Goal: Task Accomplishment & Management: Use online tool/utility

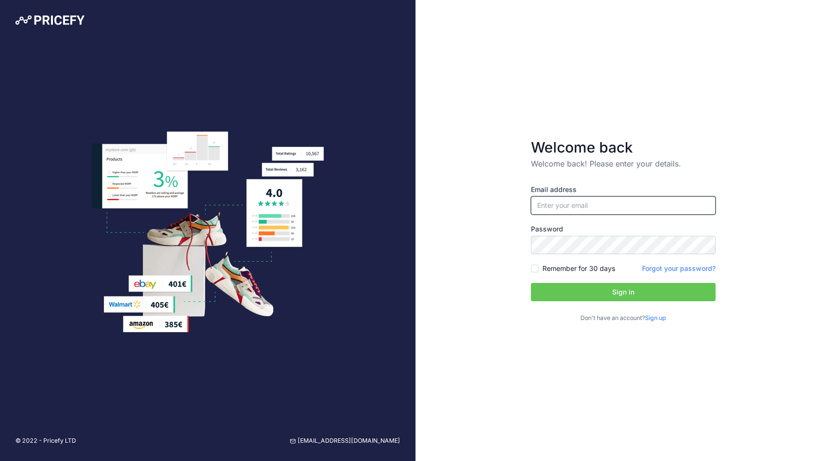
click at [605, 205] on input "email" at bounding box center [623, 205] width 185 height 18
type input "[PERSON_NAME][EMAIL_ADDRESS][PERSON_NAME][DOMAIN_NAME]"
click at [577, 292] on button "Sign in" at bounding box center [623, 292] width 185 height 18
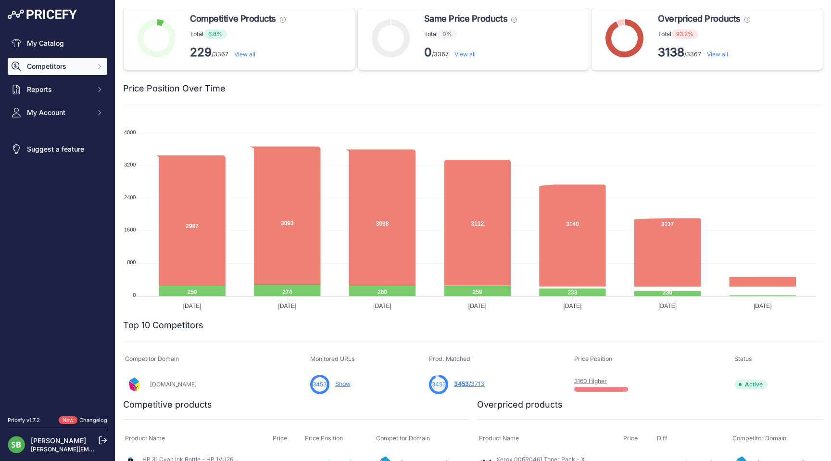
click at [59, 64] on span "Competitors" at bounding box center [58, 67] width 63 height 10
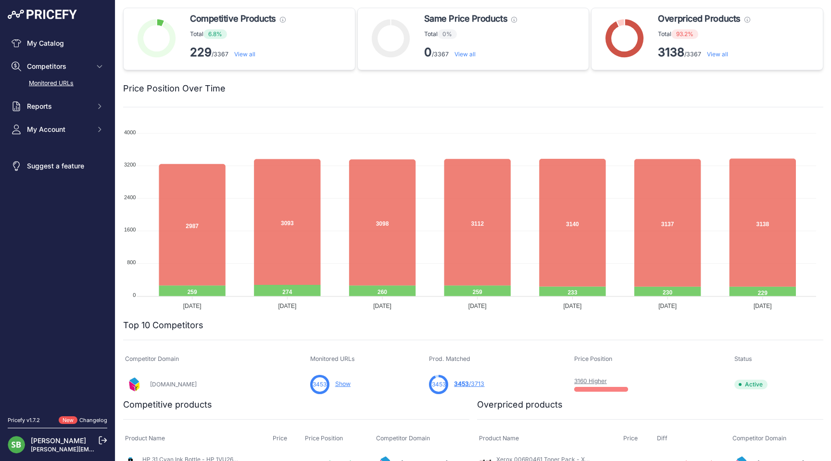
click at [56, 88] on link "Monitored URLs" at bounding box center [58, 83] width 100 height 17
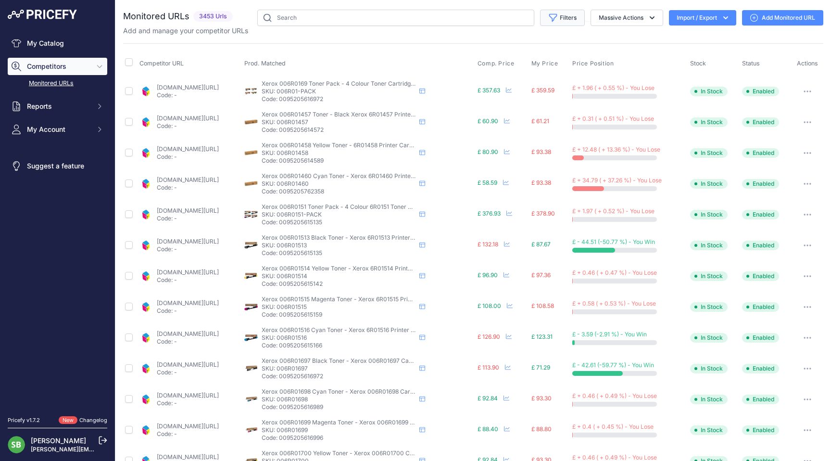
click at [563, 23] on button "Filters" at bounding box center [562, 18] width 45 height 16
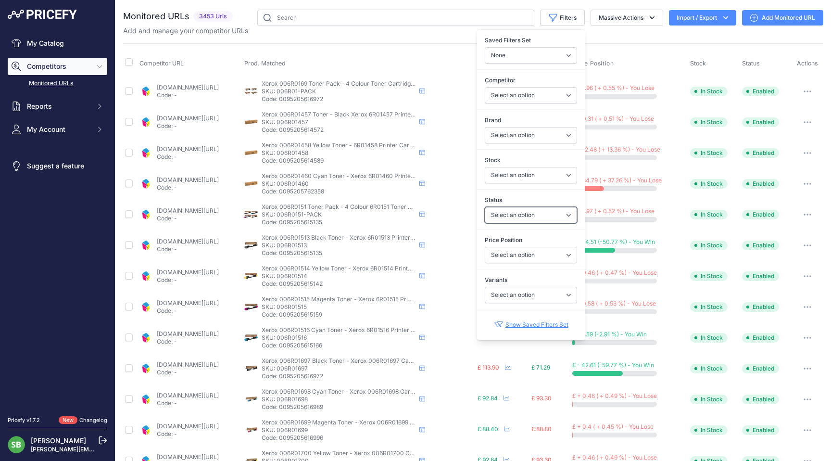
click at [512, 216] on select "Select an option Enabled Disabled In progress Scraping Failed Not Found Missing…" at bounding box center [531, 215] width 92 height 16
select select "2"
click at [485, 207] on select "Select an option Enabled Disabled In progress Scraping Failed Not Found Missing…" at bounding box center [531, 215] width 92 height 16
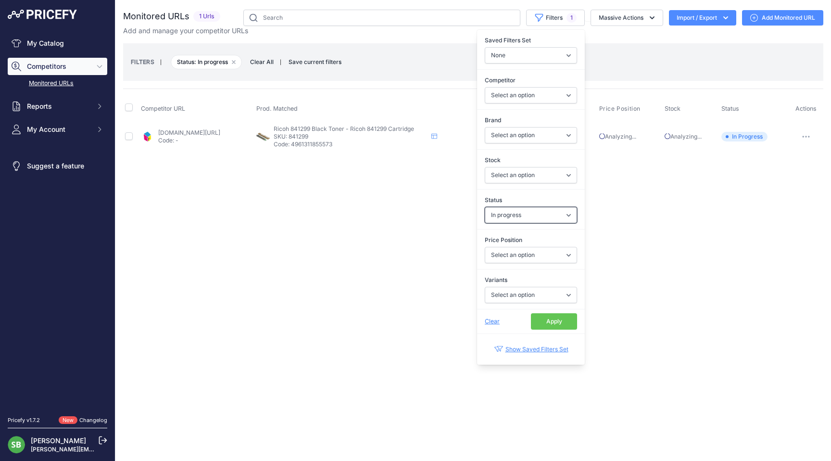
click at [517, 215] on select "Select an option Enabled Disabled In progress Scraping Failed Not Found Missing…" at bounding box center [531, 215] width 92 height 16
select select "0"
click at [485, 207] on select "Select an option Enabled Disabled In progress Scraping Failed Not Found Missing…" at bounding box center [531, 215] width 92 height 16
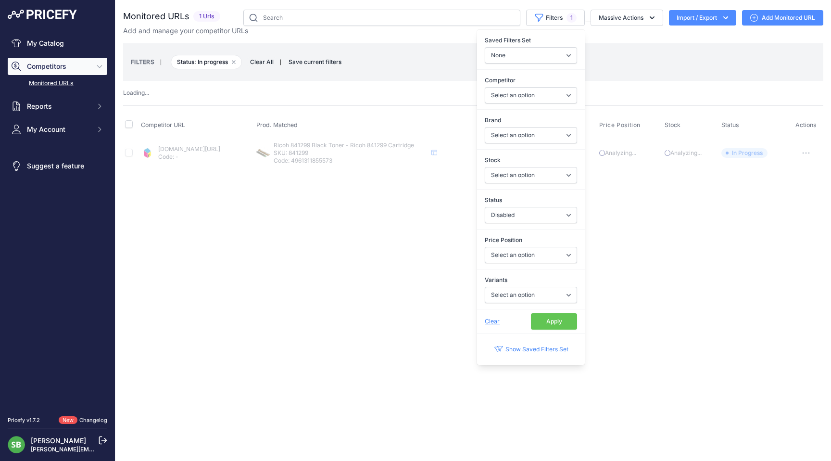
click at [397, 84] on div "Monitored URLs 1 Urls" at bounding box center [473, 89] width 700 height 159
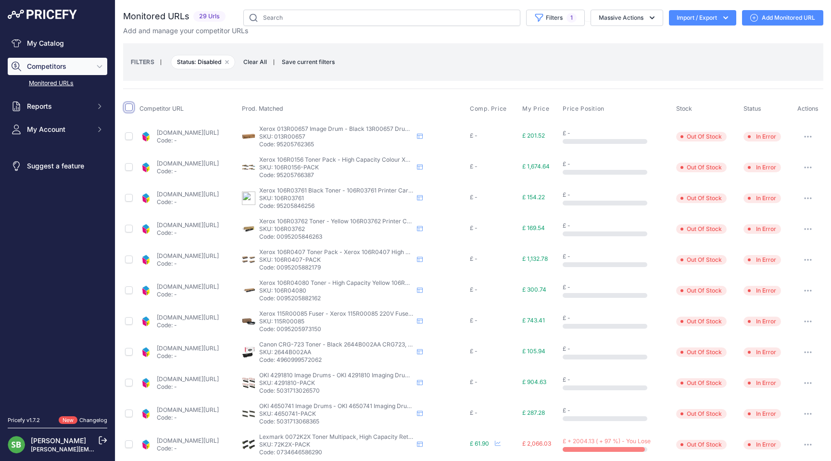
click at [127, 105] on input "checkbox" at bounding box center [129, 107] width 8 height 8
checkbox input "true"
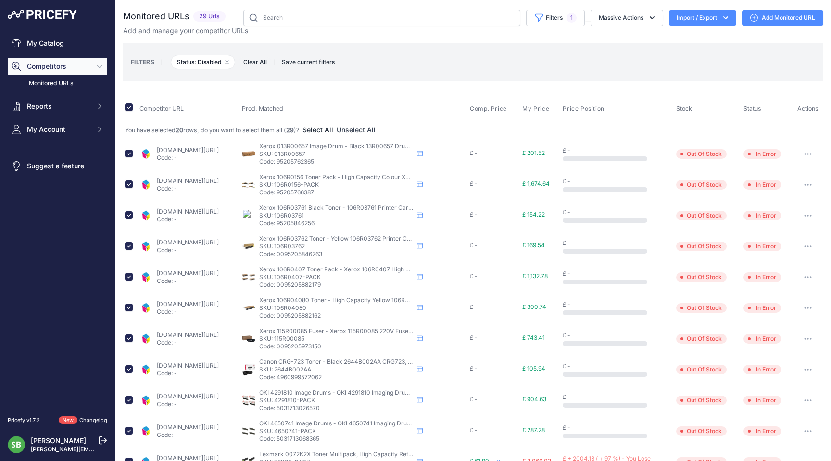
click at [328, 128] on button "Select All" at bounding box center [318, 130] width 31 height 10
click at [623, 22] on button "Massive Actions" at bounding box center [627, 18] width 73 height 16
click at [603, 90] on span "Restore Urls" at bounding box center [613, 92] width 38 height 8
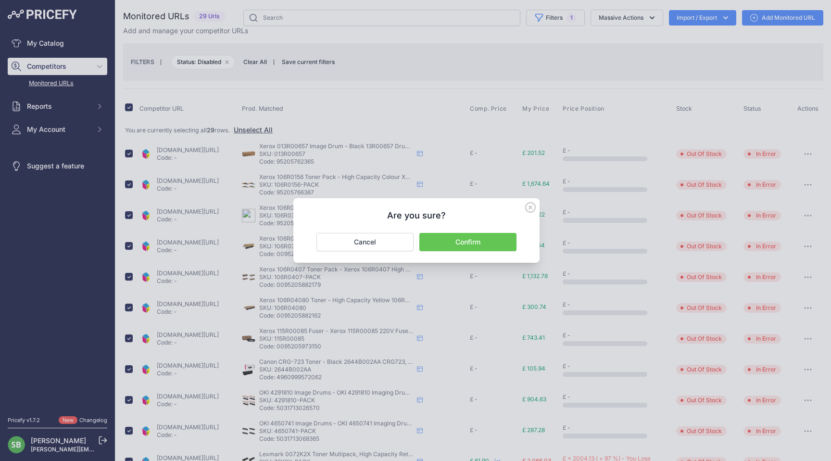
click at [501, 238] on button "Confirm" at bounding box center [467, 242] width 97 height 18
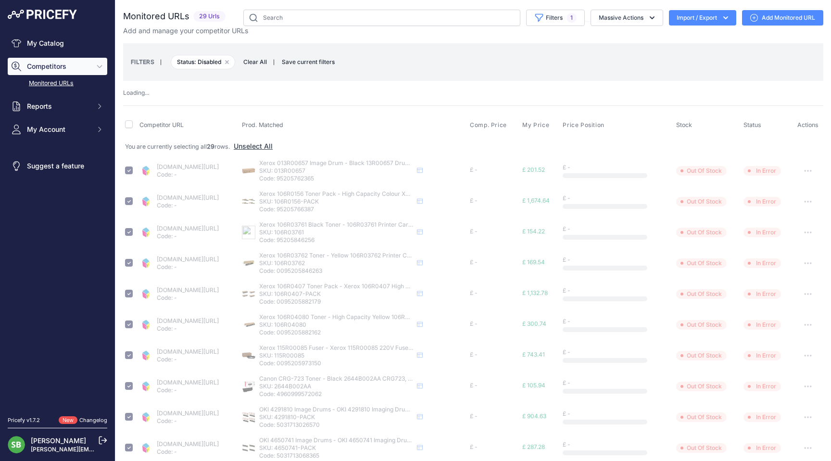
checkbox input "false"
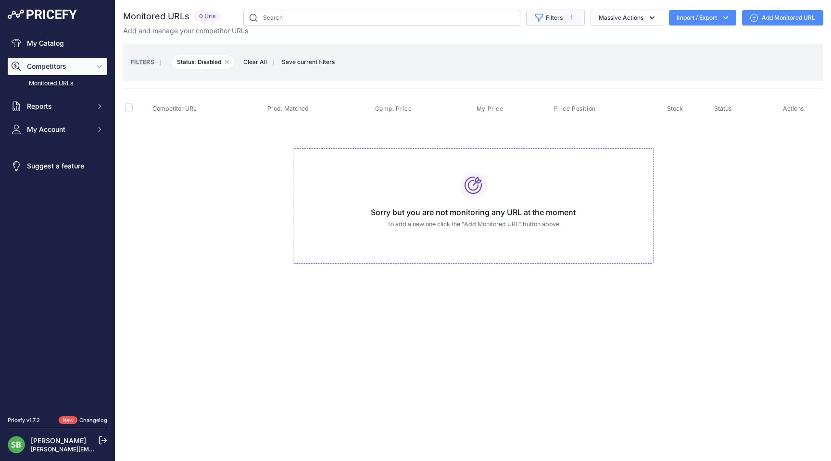
click at [556, 21] on button "Filters 1" at bounding box center [555, 18] width 59 height 16
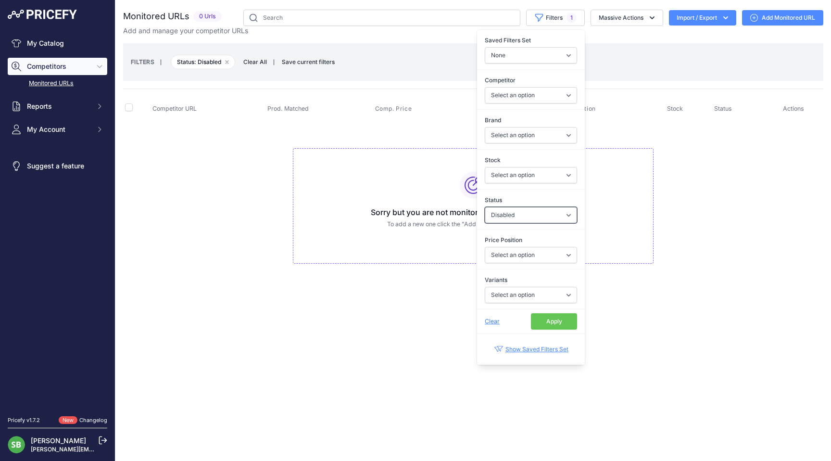
click at [511, 219] on select "Select an option Enabled Disabled In progress Scraping Failed Not Found Missing…" at bounding box center [531, 215] width 92 height 16
select select "5"
click at [485, 207] on select "Select an option Enabled Disabled In progress Scraping Failed Not Found Missing…" at bounding box center [531, 215] width 92 height 16
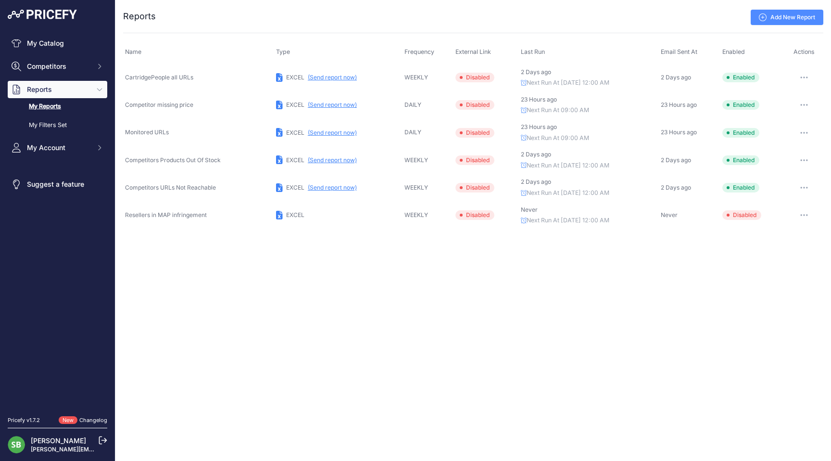
click at [325, 76] on button "(Send report now)" at bounding box center [332, 78] width 49 height 8
click at [60, 63] on button "Competitors" at bounding box center [58, 66] width 100 height 17
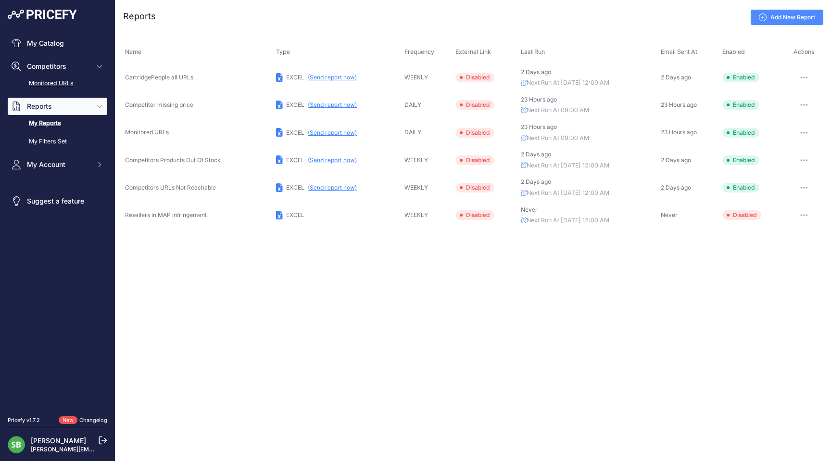
click at [60, 87] on link "Monitored URLs" at bounding box center [58, 83] width 100 height 17
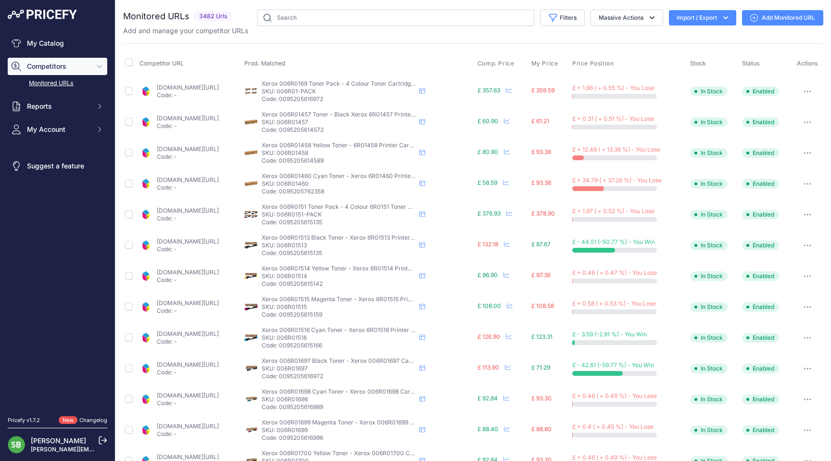
click at [625, 66] on th "Price Position" at bounding box center [629, 63] width 118 height 24
click at [610, 64] on span "Price Position" at bounding box center [592, 64] width 41 height 8
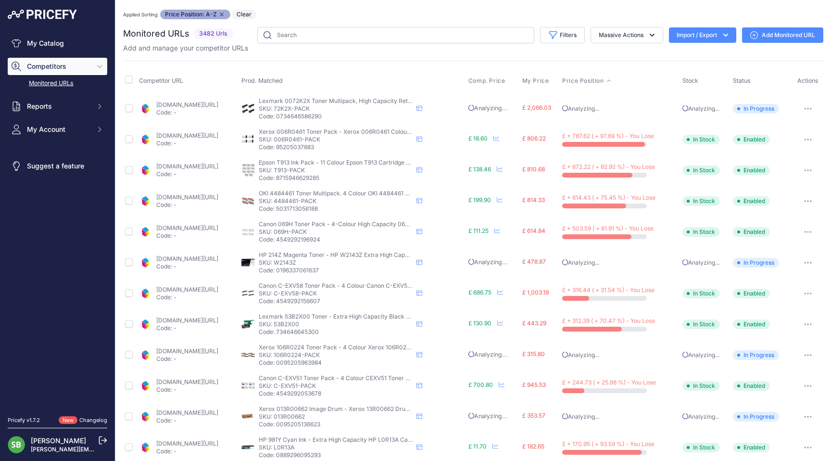
click at [512, 57] on div "Monitored URLs 3482 Urls" at bounding box center [473, 383] width 700 height 712
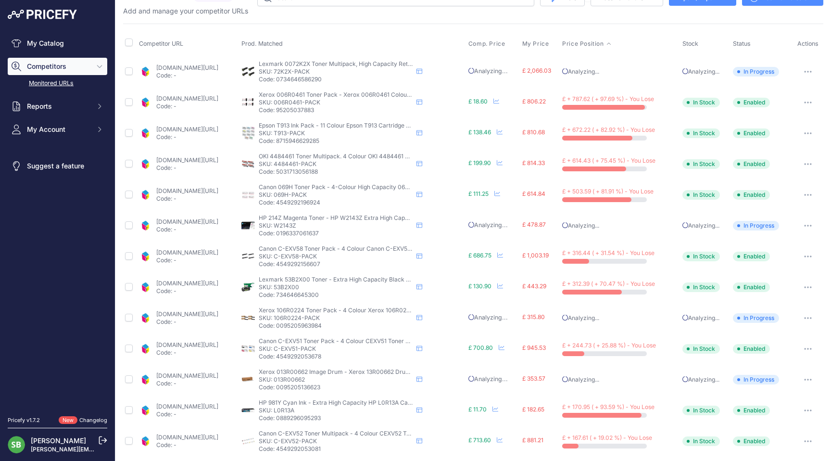
scroll to position [48, 0]
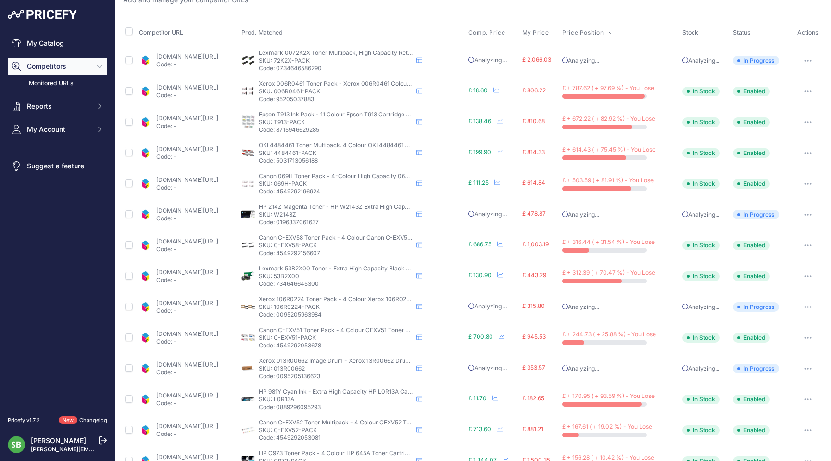
click at [183, 88] on link "[DOMAIN_NAME][URL]" at bounding box center [187, 87] width 62 height 7
click at [802, 88] on button "button" at bounding box center [807, 91] width 19 height 13
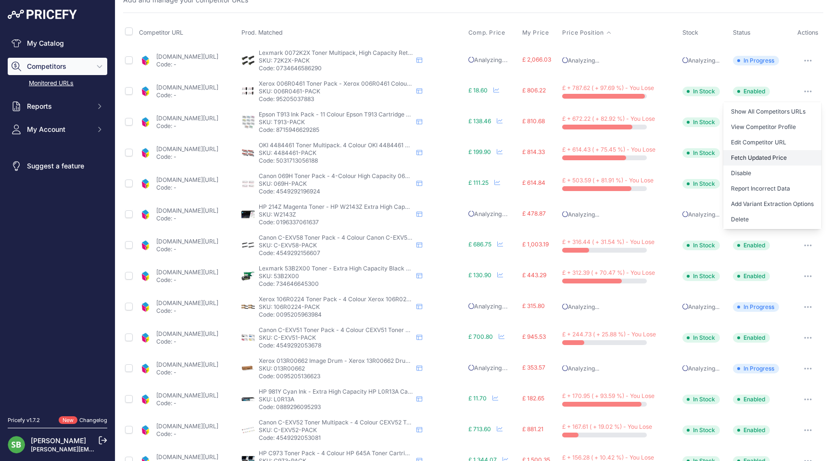
click at [757, 153] on button "Fetch Updated Price" at bounding box center [772, 157] width 98 height 15
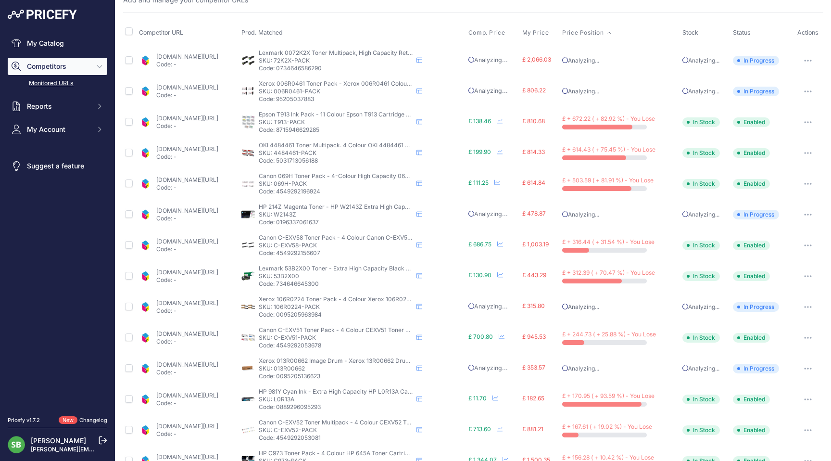
click at [218, 120] on link "[DOMAIN_NAME][URL]" at bounding box center [187, 117] width 62 height 7
click at [800, 123] on button "button" at bounding box center [807, 121] width 19 height 13
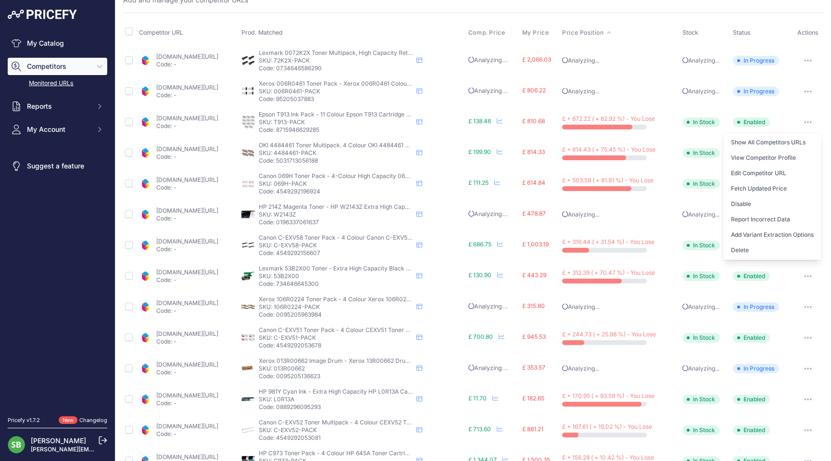
click at [758, 186] on button "Fetch Updated Price" at bounding box center [772, 188] width 98 height 15
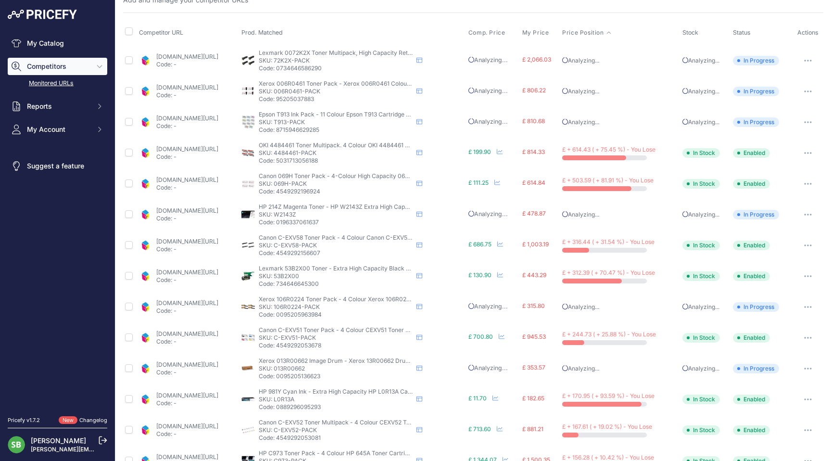
click at [801, 155] on button "button" at bounding box center [807, 152] width 19 height 13
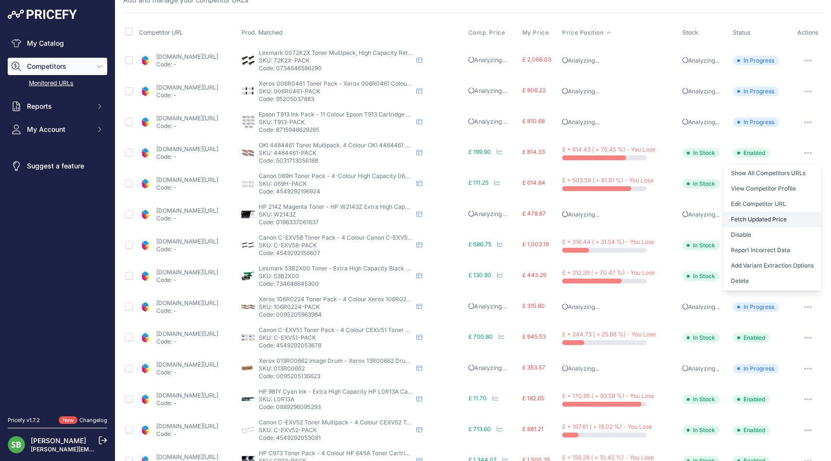
click at [751, 222] on button "Fetch Updated Price" at bounding box center [772, 219] width 98 height 15
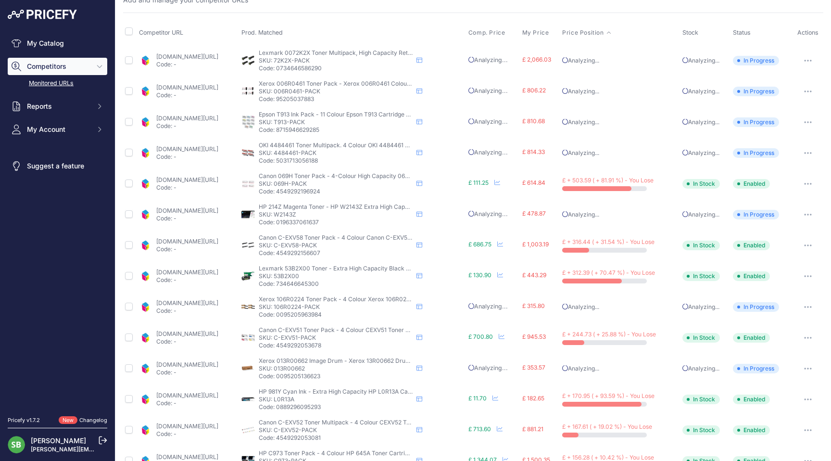
click at [804, 183] on icon "button" at bounding box center [808, 184] width 8 height 2
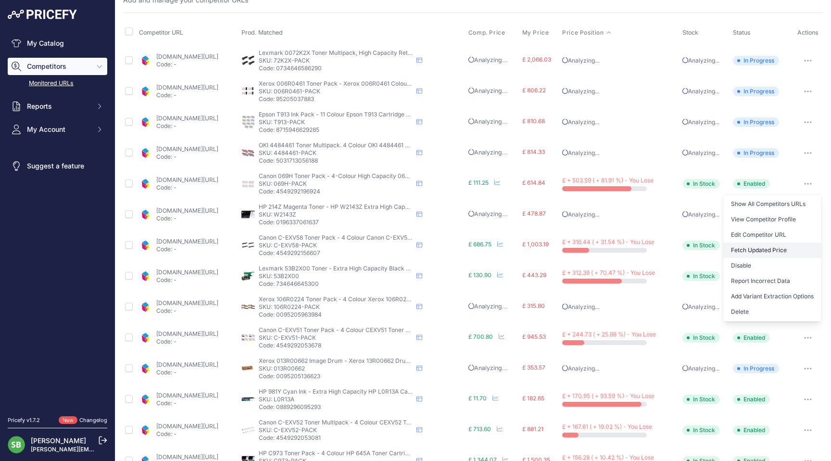
click at [765, 251] on button "Fetch Updated Price" at bounding box center [772, 249] width 98 height 15
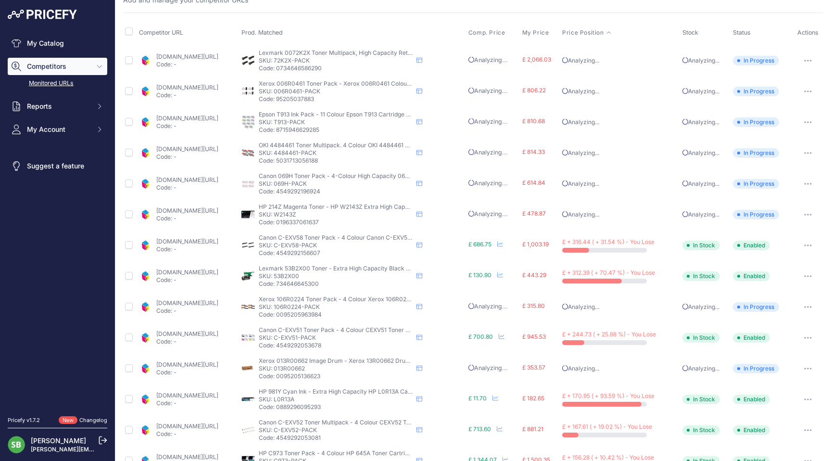
click at [218, 241] on link "[DOMAIN_NAME][URL]" at bounding box center [187, 241] width 62 height 7
click at [196, 273] on link "[DOMAIN_NAME][URL]" at bounding box center [187, 271] width 62 height 7
click at [798, 275] on button "button" at bounding box center [807, 275] width 19 height 13
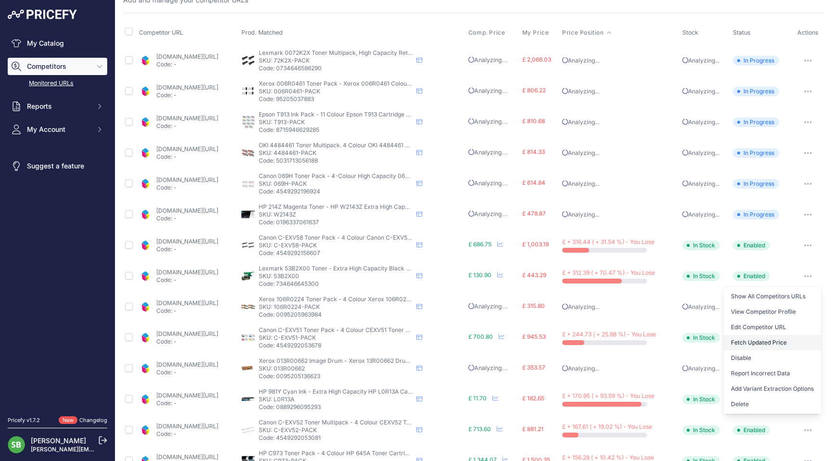
click at [760, 339] on button "Fetch Updated Price" at bounding box center [772, 342] width 98 height 15
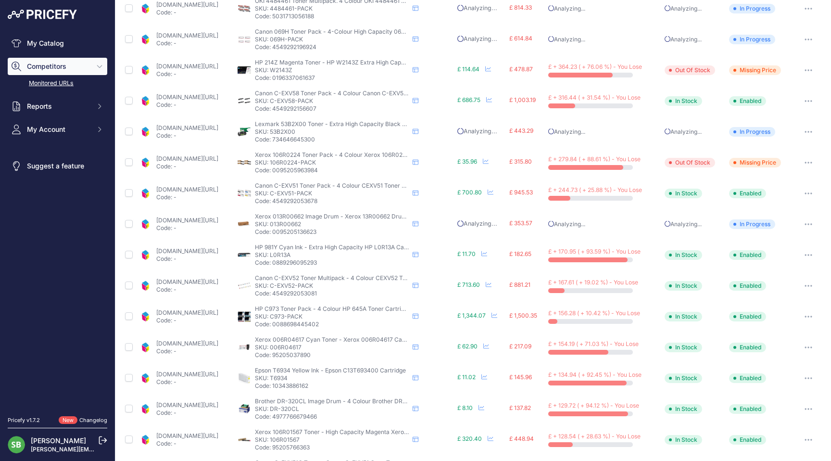
scroll to position [240, 0]
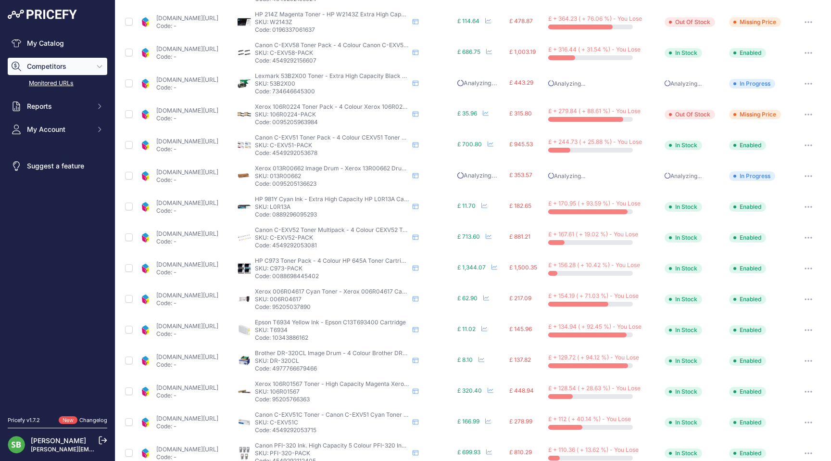
click at [197, 203] on link "[DOMAIN_NAME][URL]" at bounding box center [187, 202] width 62 height 7
click at [805, 207] on icon "button" at bounding box center [805, 206] width 1 height 1
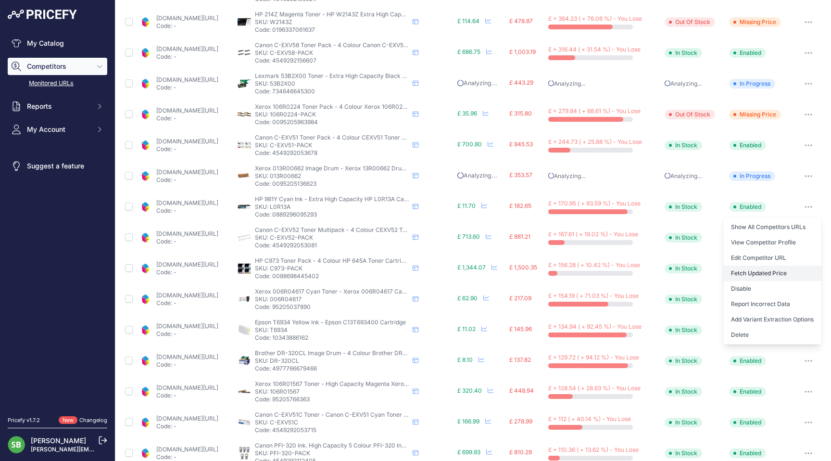
click at [754, 275] on button "Fetch Updated Price" at bounding box center [772, 272] width 98 height 15
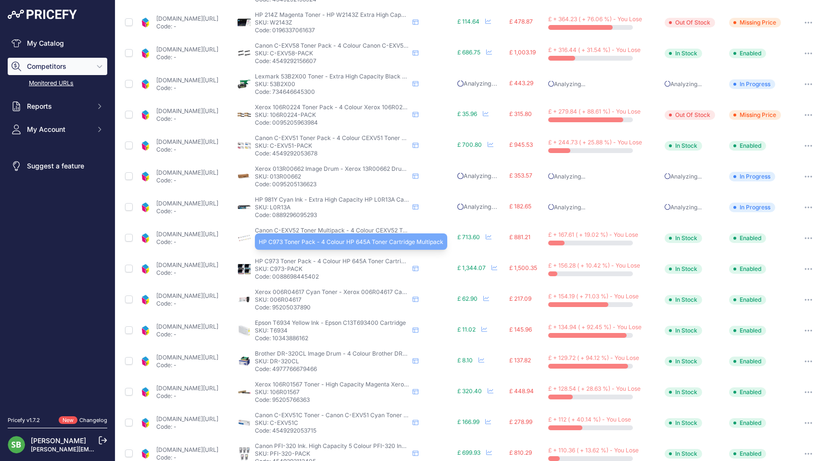
scroll to position [288, 0]
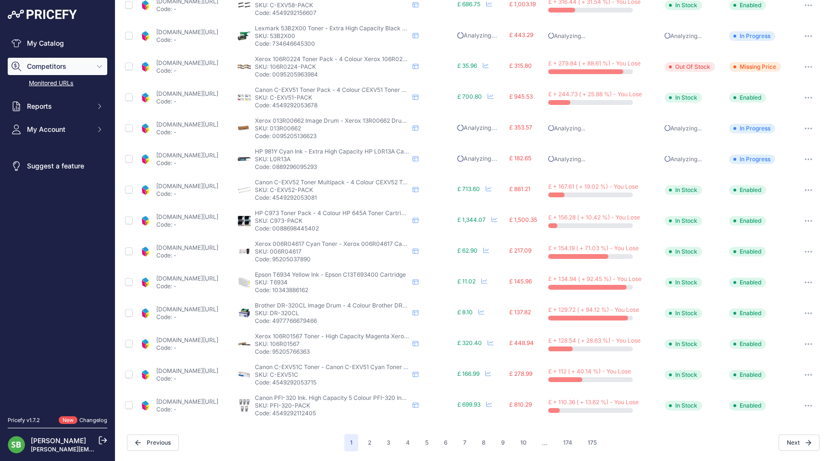
click at [208, 248] on link "[DOMAIN_NAME][URL]" at bounding box center [187, 247] width 62 height 7
click at [799, 250] on button "button" at bounding box center [808, 251] width 19 height 13
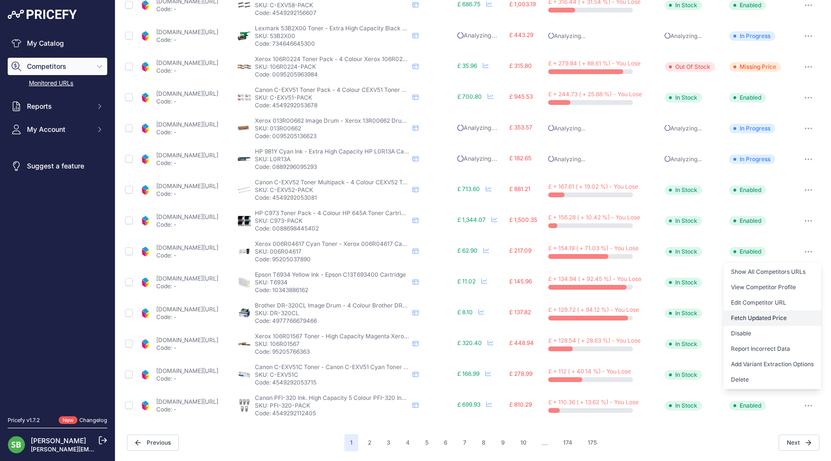
click at [750, 317] on button "Fetch Updated Price" at bounding box center [772, 317] width 98 height 15
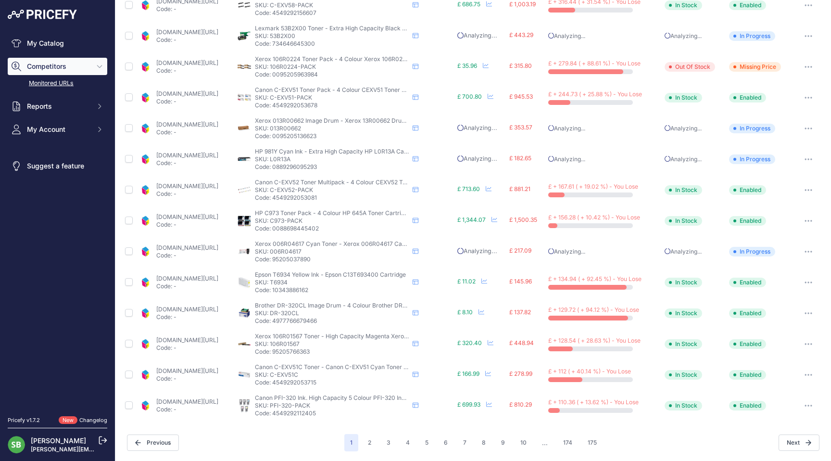
scroll to position [288, 0]
click at [805, 282] on icon "button" at bounding box center [809, 283] width 8 height 2
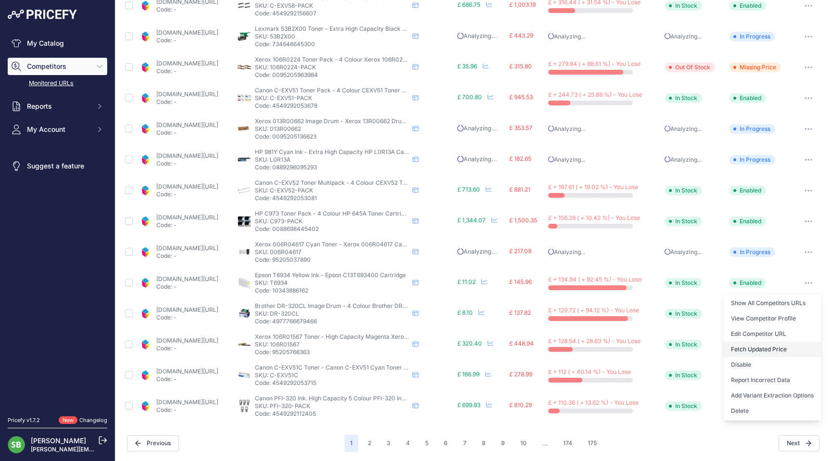
click at [751, 351] on button "Fetch Updated Price" at bounding box center [772, 348] width 98 height 15
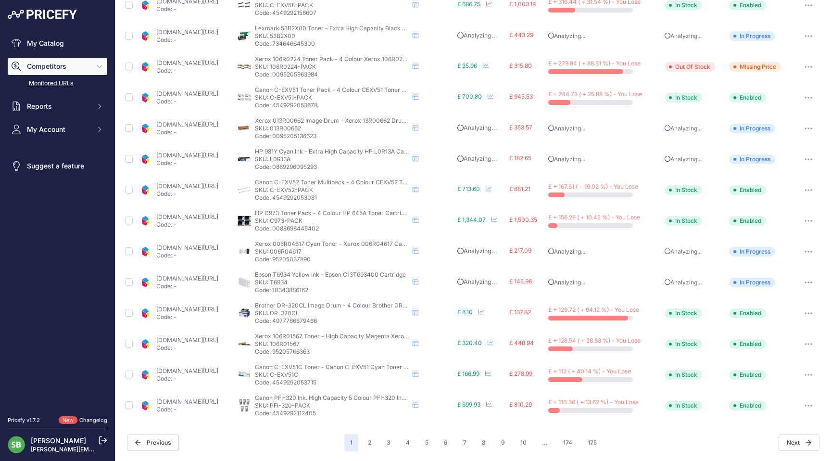
scroll to position [287, 0]
click at [799, 310] on button "button" at bounding box center [808, 313] width 19 height 13
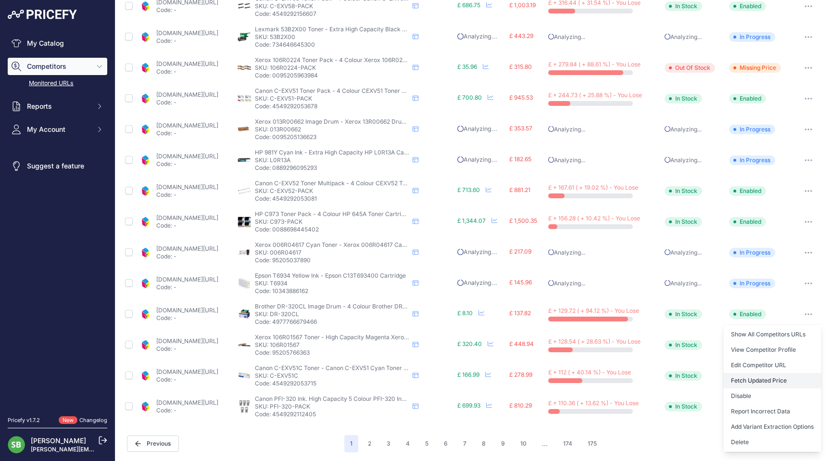
click at [744, 382] on button "Fetch Updated Price" at bounding box center [772, 380] width 98 height 15
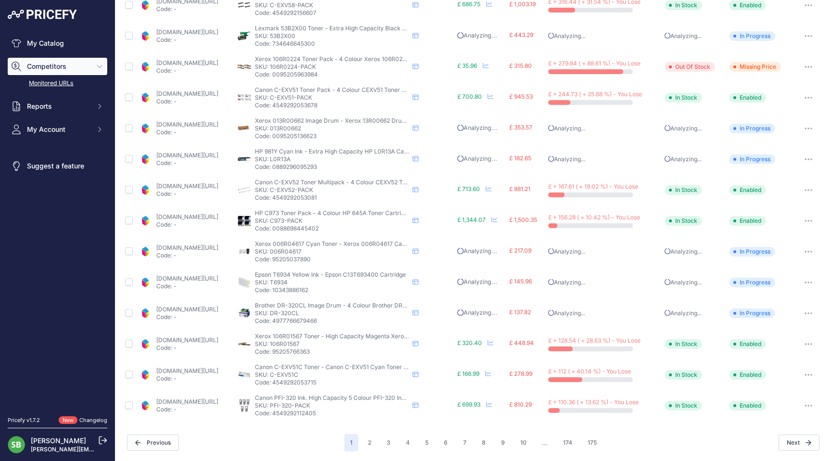
scroll to position [287, 0]
click at [218, 340] on link "[DOMAIN_NAME][URL]" at bounding box center [187, 341] width 62 height 7
click at [199, 370] on link "[DOMAIN_NAME][URL]" at bounding box center [187, 371] width 62 height 7
click at [195, 396] on td "[DOMAIN_NAME][URL] Code: -" at bounding box center [186, 407] width 99 height 31
click at [197, 401] on link "[DOMAIN_NAME][URL]" at bounding box center [187, 402] width 62 height 7
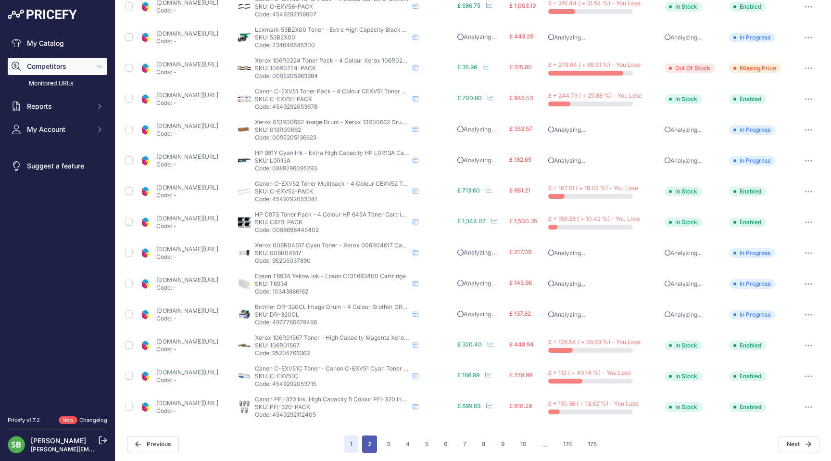
click at [363, 448] on button "2" at bounding box center [369, 443] width 15 height 17
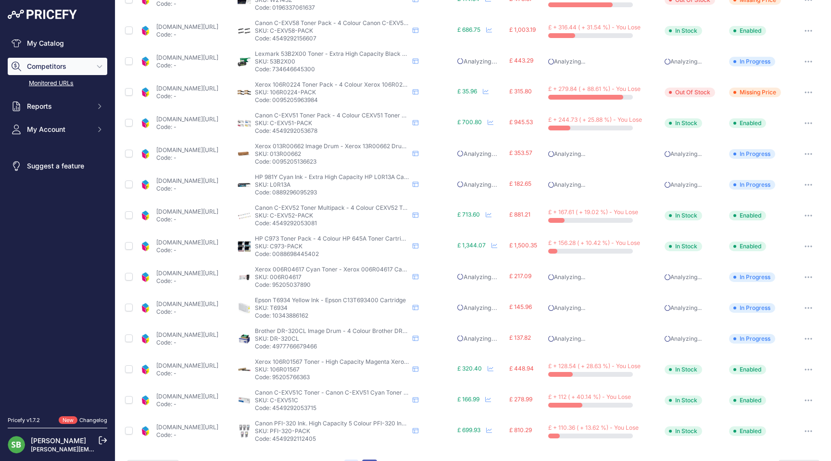
scroll to position [311, 0]
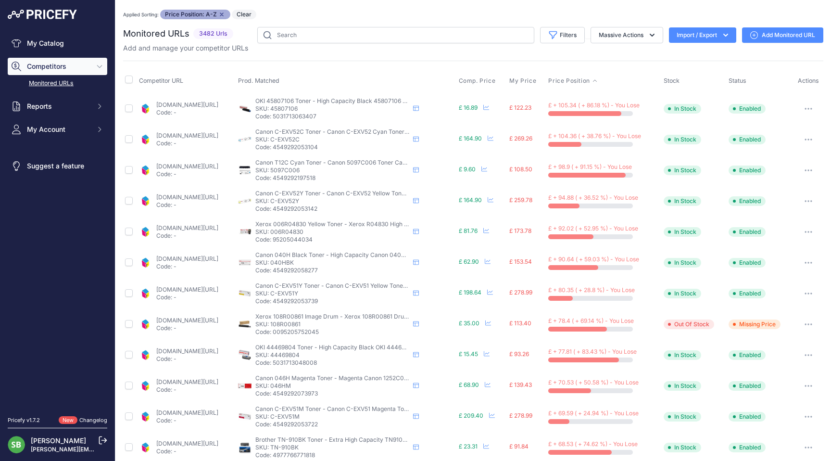
click at [799, 105] on button "button" at bounding box center [808, 108] width 19 height 13
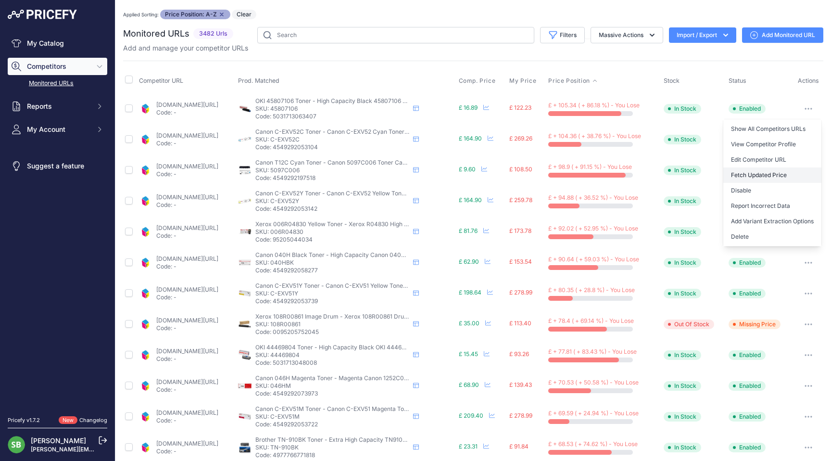
click at [763, 177] on button "Fetch Updated Price" at bounding box center [772, 174] width 98 height 15
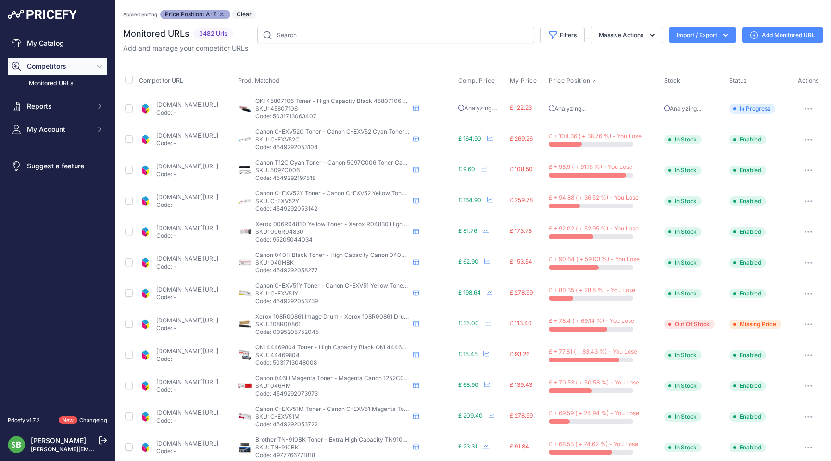
click at [43, 259] on nav "My Catalog Competitors Monitored URLs Reports My Reports My Filters Set My Acco…" at bounding box center [58, 220] width 100 height 370
click at [404, 57] on div "Monitored URLs 3482 Urls" at bounding box center [473, 383] width 700 height 712
click at [799, 169] on button "button" at bounding box center [808, 170] width 19 height 13
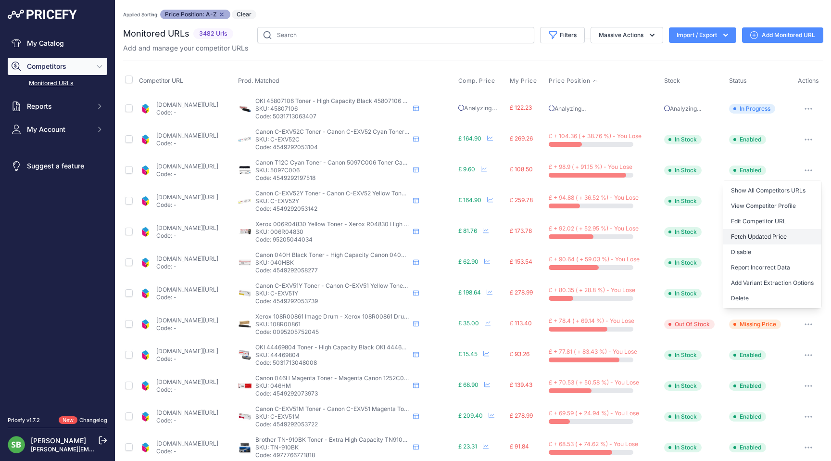
click at [758, 233] on button "Fetch Updated Price" at bounding box center [772, 236] width 98 height 15
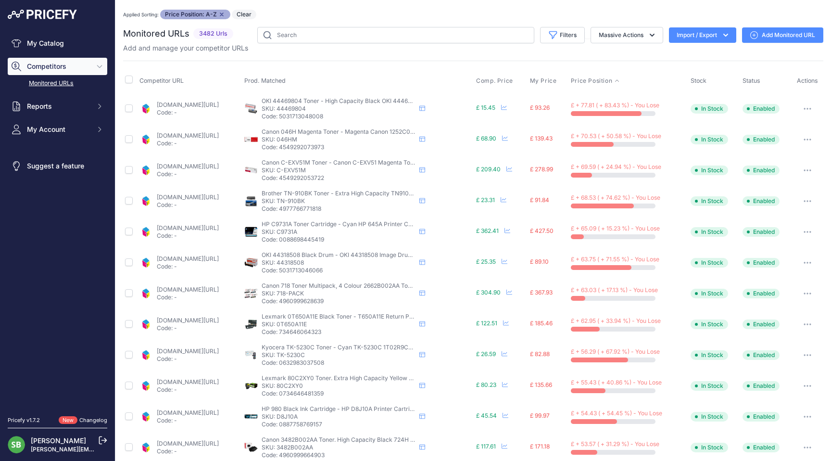
click at [176, 193] on link "[DOMAIN_NAME][URL]" at bounding box center [188, 196] width 62 height 7
click at [798, 202] on button "button" at bounding box center [807, 200] width 19 height 13
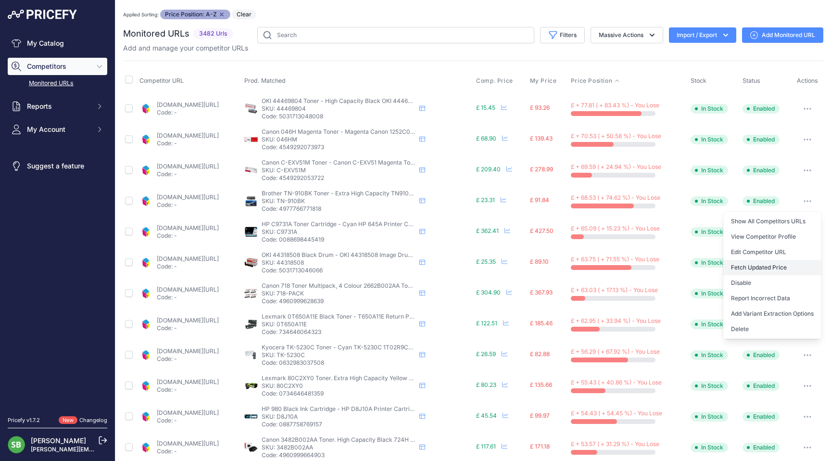
click at [744, 267] on button "Fetch Updated Price" at bounding box center [772, 267] width 98 height 15
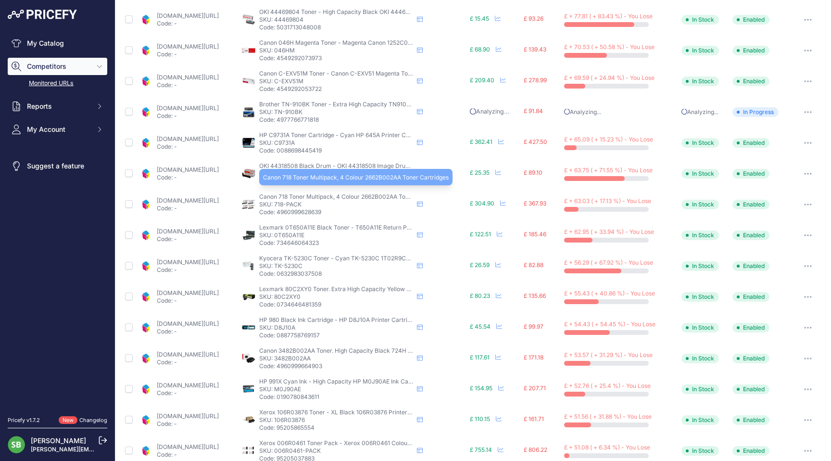
scroll to position [96, 0]
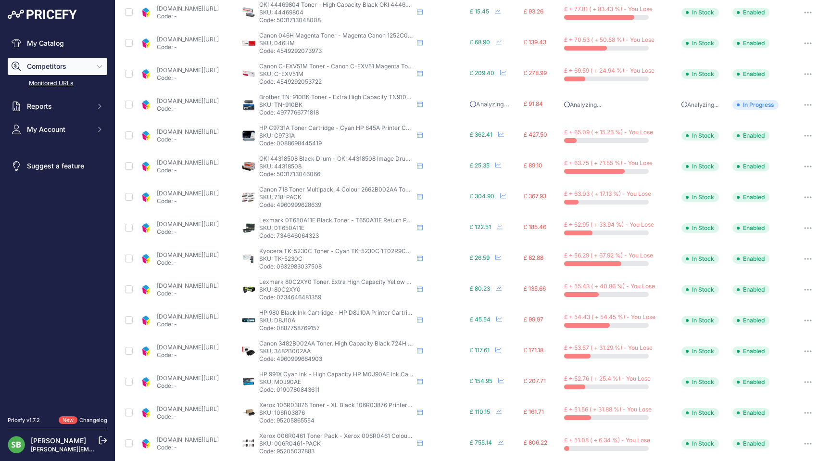
click at [798, 166] on button "button" at bounding box center [807, 166] width 19 height 13
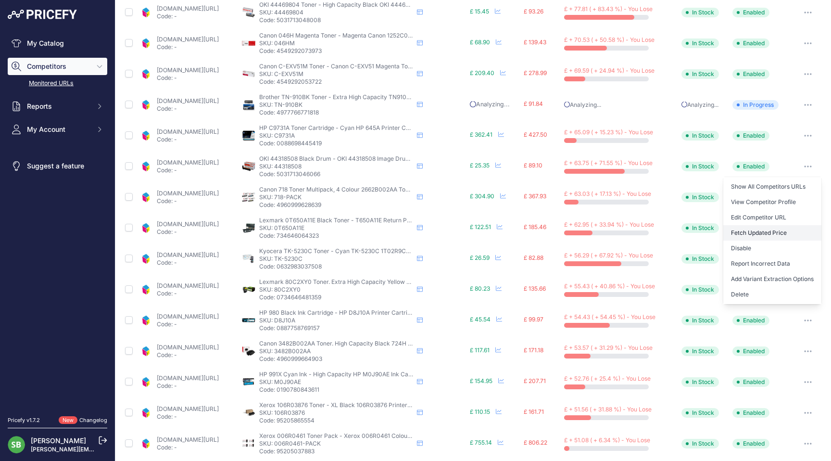
click at [758, 234] on button "Fetch Updated Price" at bounding box center [772, 232] width 98 height 15
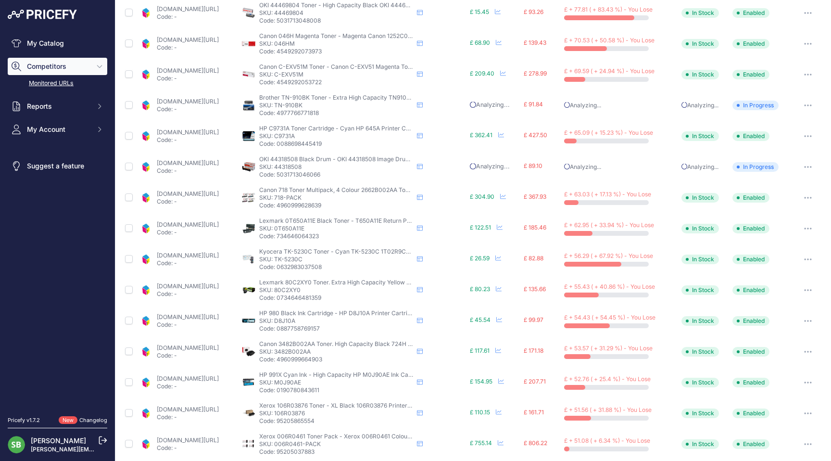
scroll to position [144, 0]
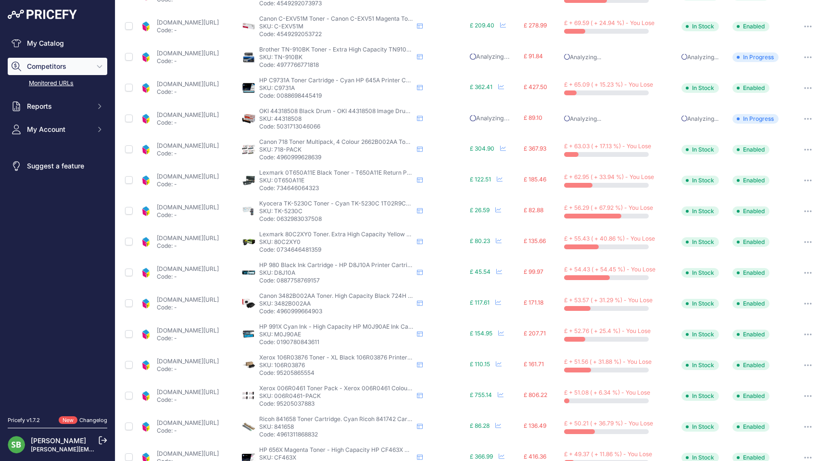
click at [198, 212] on p "Code: -" at bounding box center [188, 215] width 62 height 8
click at [199, 209] on link "[DOMAIN_NAME][URL]" at bounding box center [188, 206] width 62 height 7
click at [804, 212] on icon "button" at bounding box center [808, 211] width 8 height 2
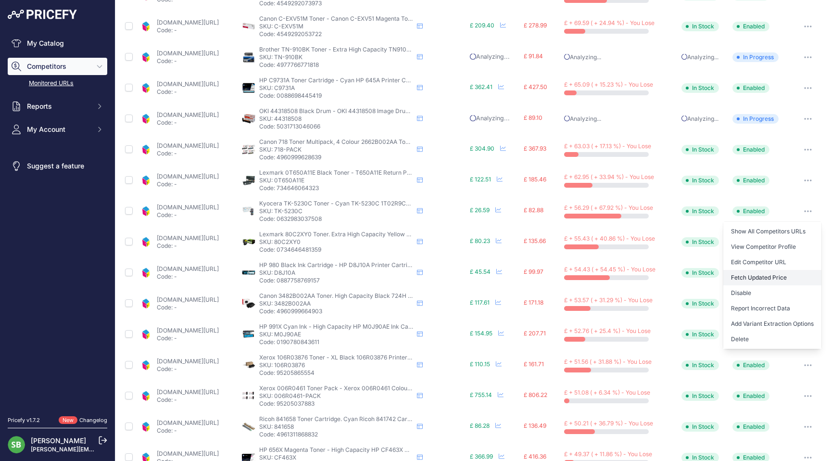
click at [761, 279] on button "Fetch Updated Price" at bounding box center [772, 277] width 98 height 15
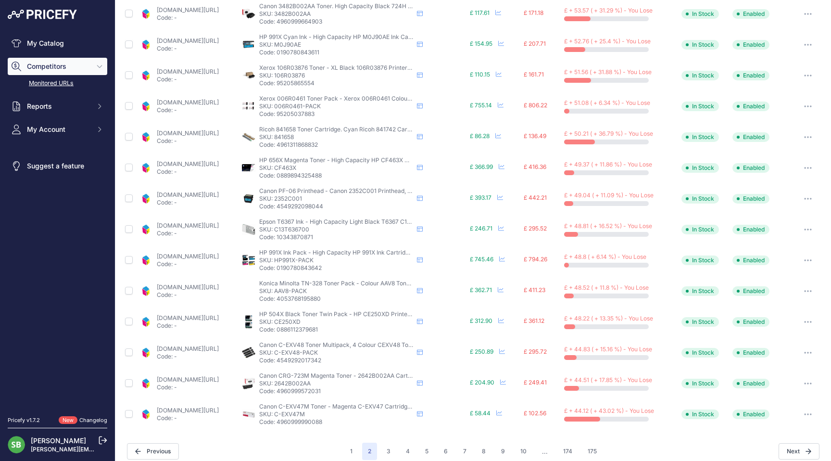
scroll to position [288, 0]
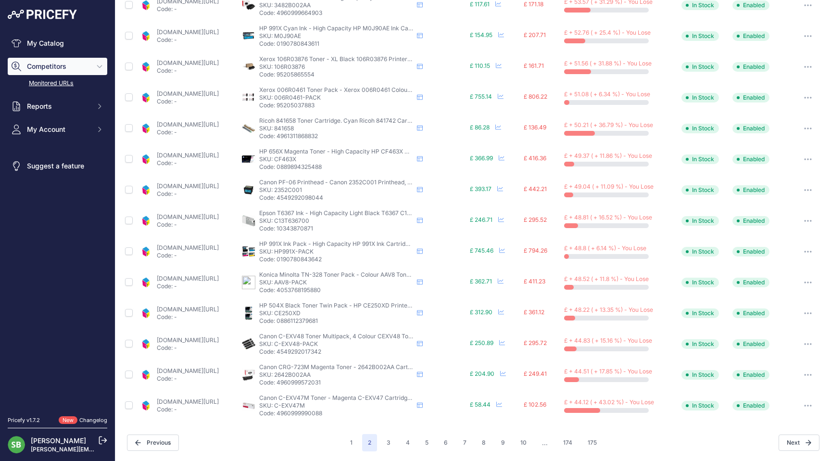
click at [804, 127] on icon "button" at bounding box center [808, 128] width 8 height 2
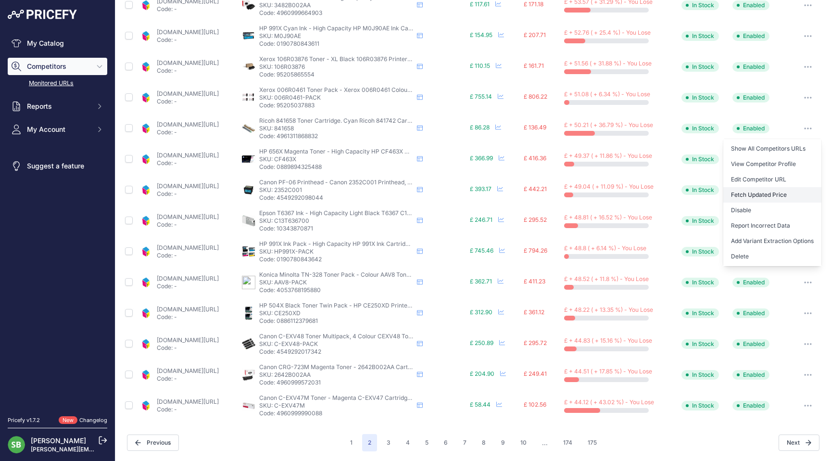
click at [759, 195] on button "Fetch Updated Price" at bounding box center [772, 194] width 98 height 15
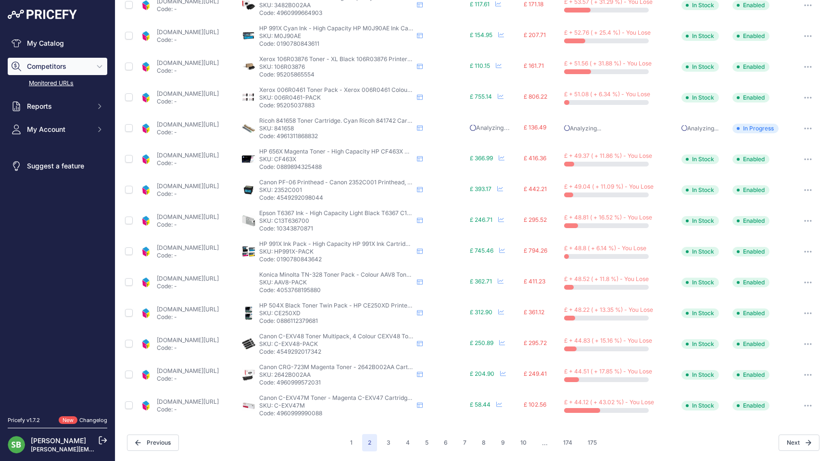
scroll to position [288, 0]
